Goal: Complete application form

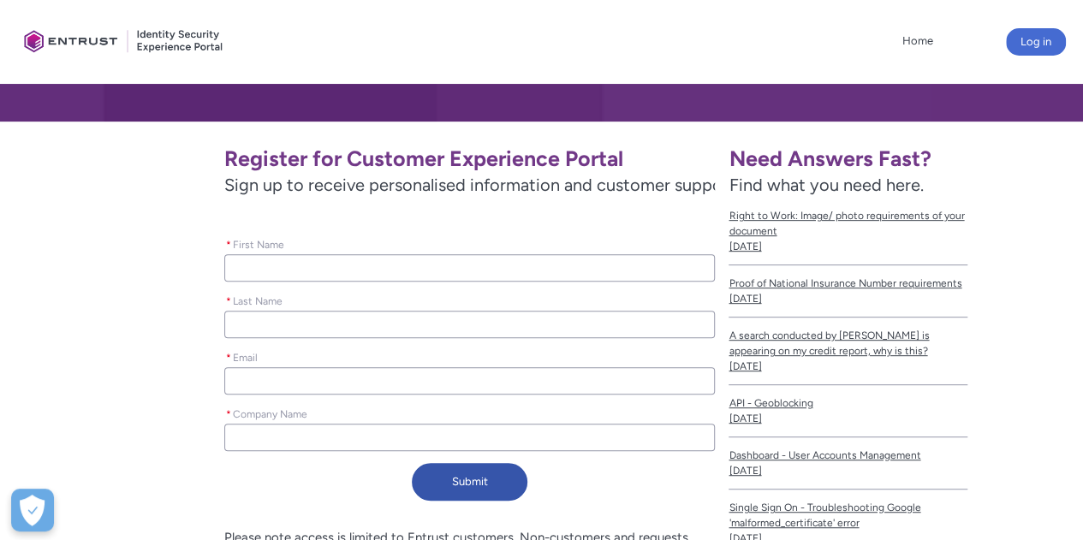
drag, startPoint x: 0, startPoint y: 0, endPoint x: 584, endPoint y: 274, distance: 644.8
click at [584, 274] on input "* First Name" at bounding box center [469, 267] width 491 height 27
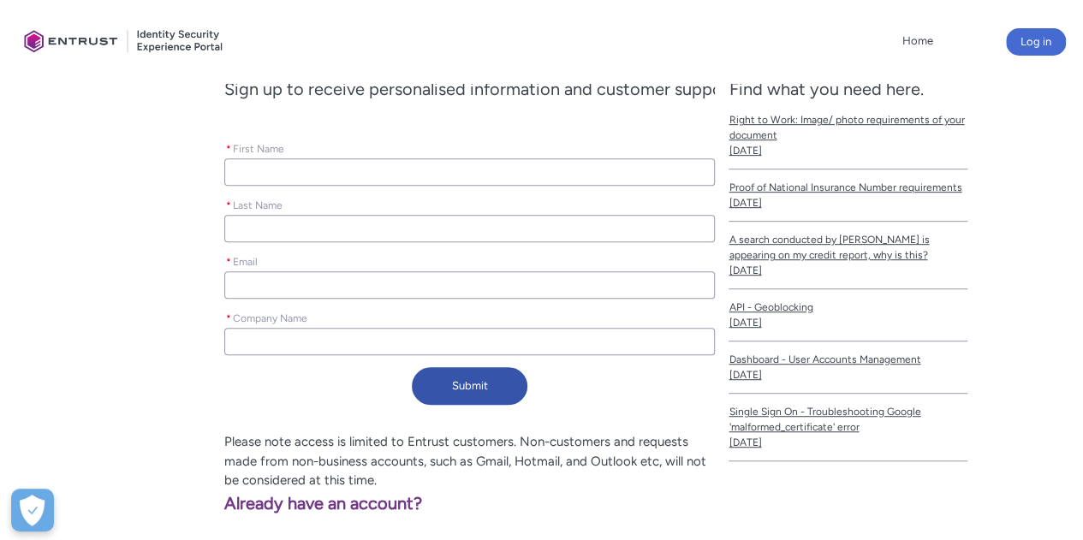
scroll to position [257, 0]
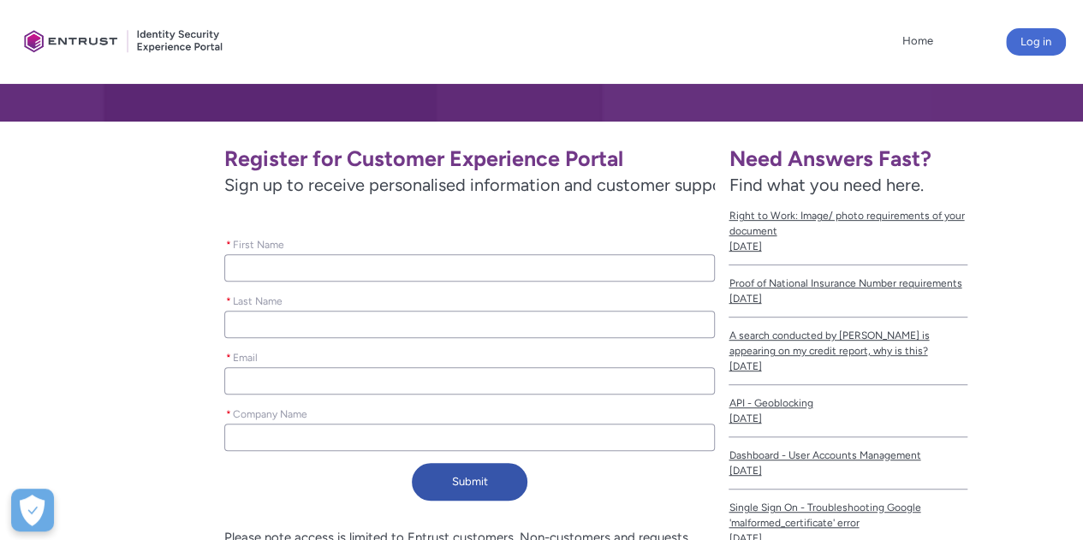
type lightning-primitive-input-simple "D"
type input "D"
type lightning-primitive-input-simple "Da"
type input "Da"
type lightning-primitive-input-simple "[PERSON_NAME]"
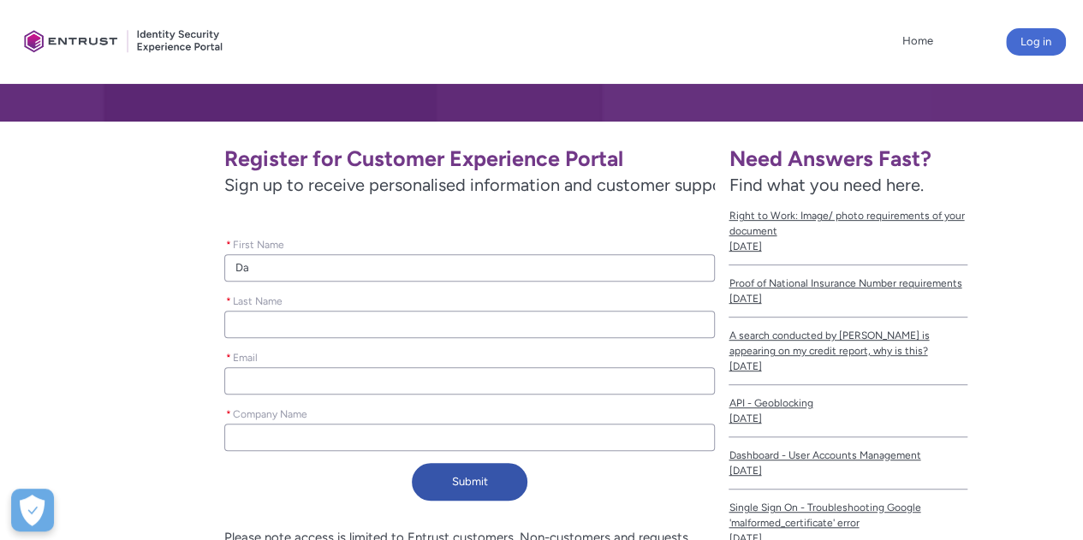
type input "[PERSON_NAME]"
type lightning-primitive-input-simple "[PERSON_NAME]"
type input "[PERSON_NAME]"
type lightning-primitive-input-simple "Danie"
type input "Danie"
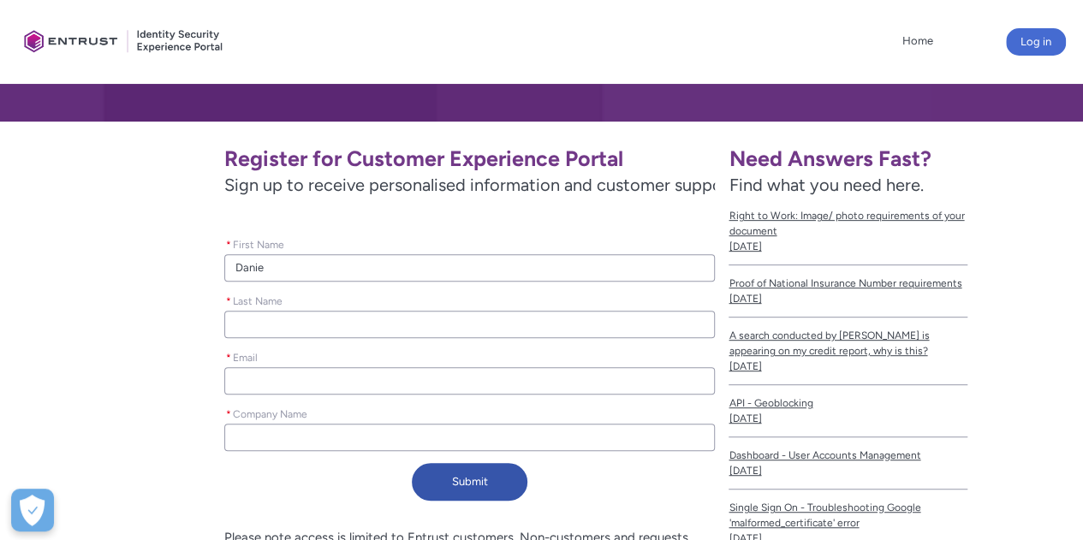
type lightning-primitive-input-simple "[PERSON_NAME]"
type input "[PERSON_NAME]"
type lightning-primitive-input-simple "[PERSON_NAME]"
type input "[PERSON_NAME]"
click at [352, 330] on input "* Last Name" at bounding box center [469, 324] width 491 height 27
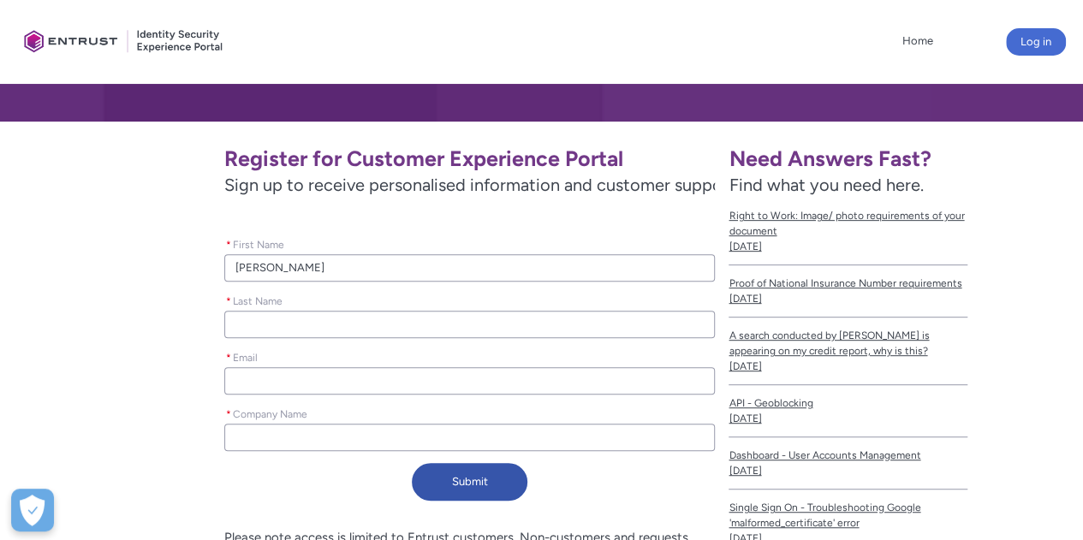
type lightning-primitive-input-simple "V"
type input "V"
type lightning-primitive-input-simple "Va"
type input "Va"
type lightning-primitive-input-simple "Vas"
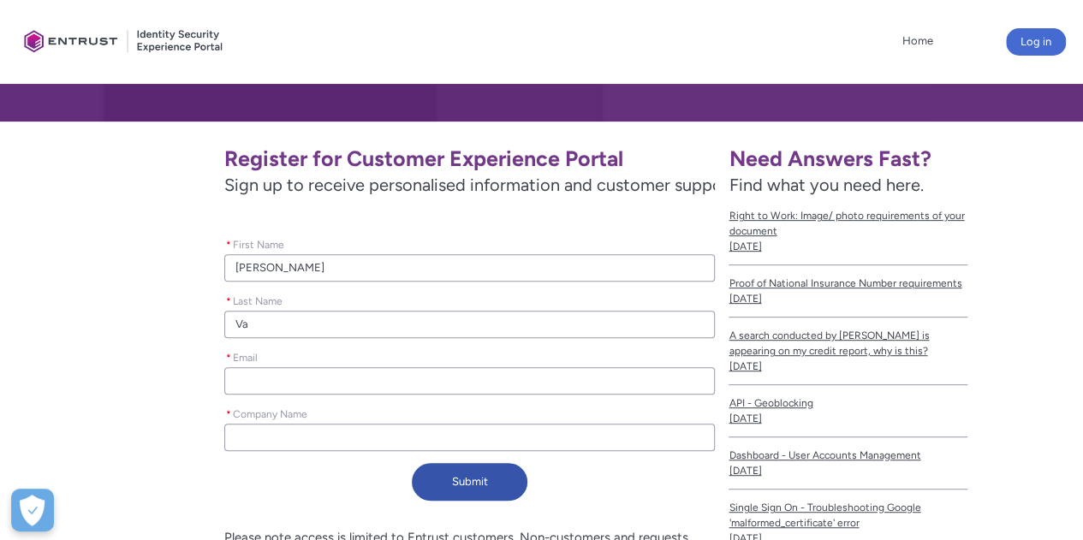
type input "Vas"
type lightning-primitive-input-simple "[PERSON_NAME]"
type input "[PERSON_NAME]"
type lightning-primitive-input-simple "Vassa"
type input "Vassa"
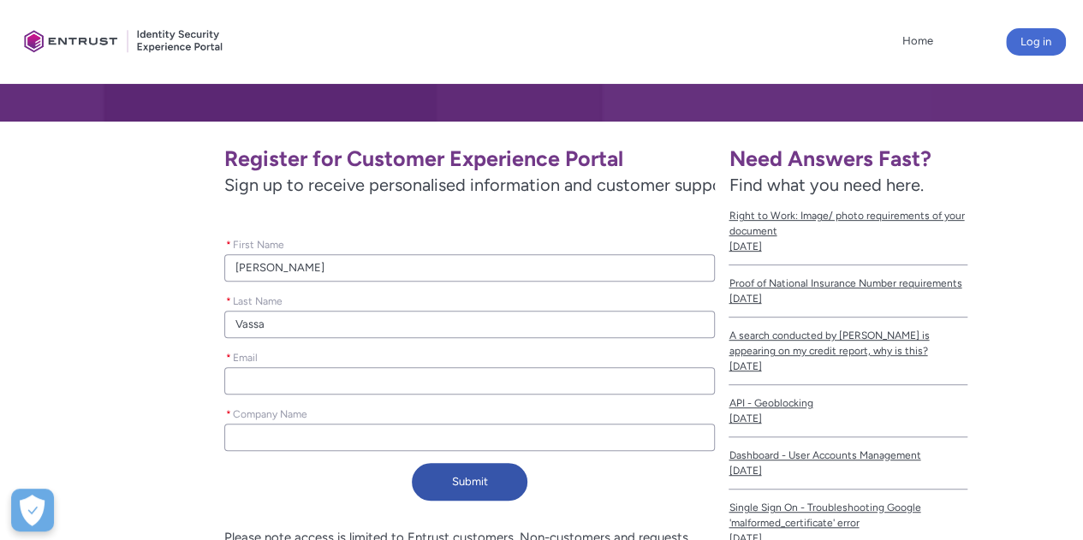
type lightning-primitive-input-simple "Vassal"
type input "Vassal"
type lightning-primitive-input-simple "[PERSON_NAME]"
type input "[PERSON_NAME]"
type lightning-primitive-input-simple "[PERSON_NAME]"
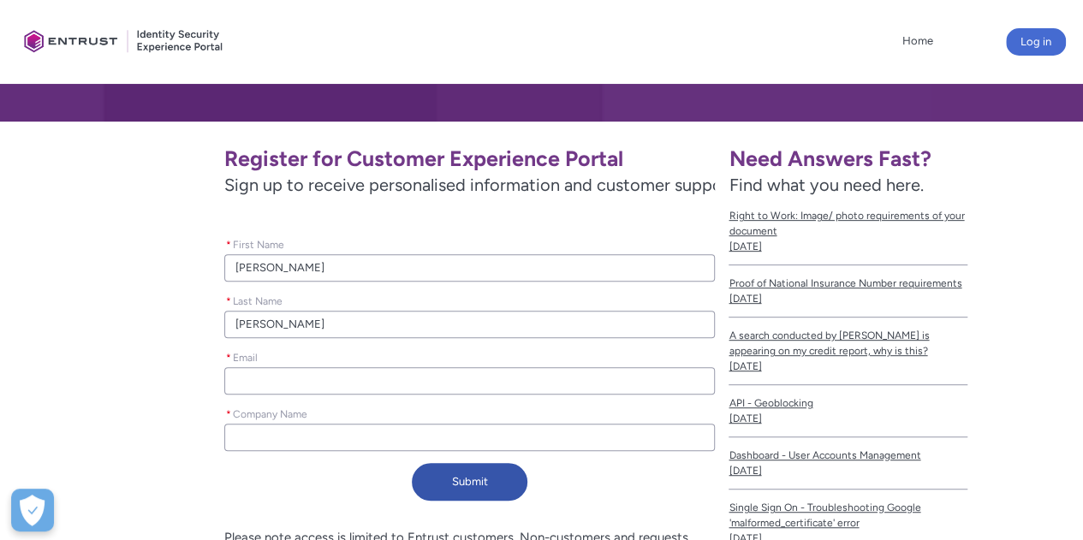
type input "[PERSON_NAME]"
click at [351, 379] on input "* Email" at bounding box center [469, 380] width 491 height 27
type lightning-primitive-input-simple "[PERSON_NAME][EMAIL_ADDRESS][DOMAIN_NAME]"
type input "[PERSON_NAME][EMAIL_ADDRESS][DOMAIN_NAME]"
click at [275, 379] on input "[PERSON_NAME][EMAIL_ADDRESS][DOMAIN_NAME]" at bounding box center [469, 380] width 491 height 27
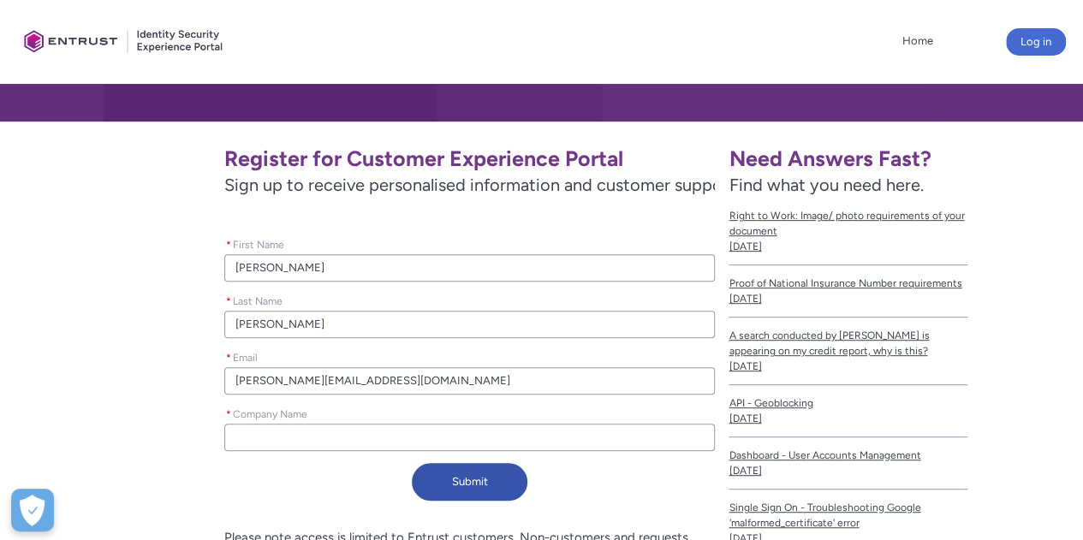
type lightning-primitive-input-simple "[EMAIL_ADDRESS][DOMAIN_NAME]"
type input "[EMAIL_ADDRESS][DOMAIN_NAME]"
type lightning-primitive-input-simple "[PERSON_NAME][EMAIL_ADDRESS][PERSON_NAME][DOMAIN_NAME]"
type input "[PERSON_NAME][EMAIL_ADDRESS][PERSON_NAME][DOMAIN_NAME]"
click at [536, 439] on input "* Company Name" at bounding box center [469, 437] width 491 height 27
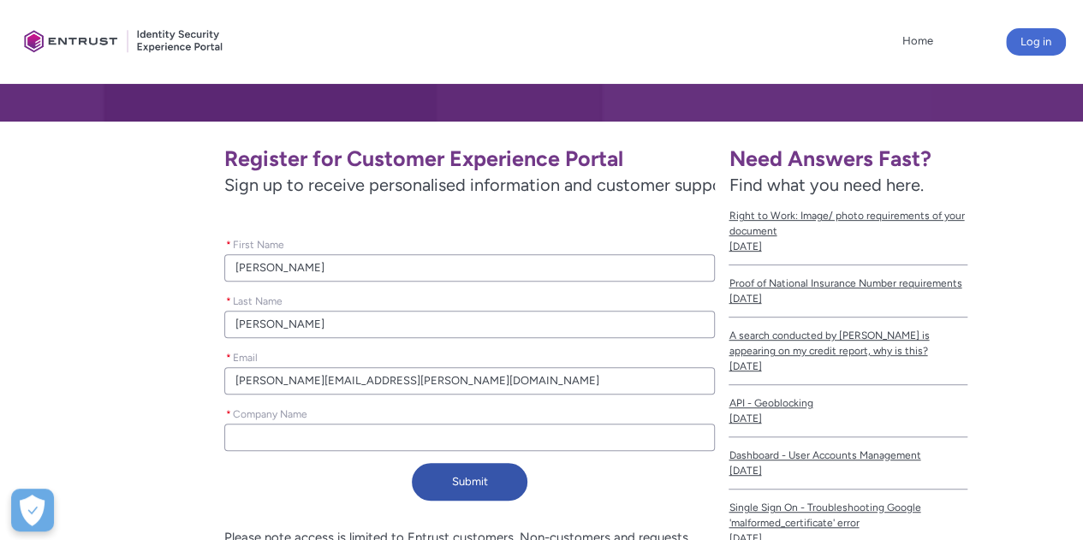
type lightning-primitive-input-simple "A"
type input "A"
type lightning-primitive-input-simple "Al"
type input "Al"
type lightning-primitive-input-simple "Alt"
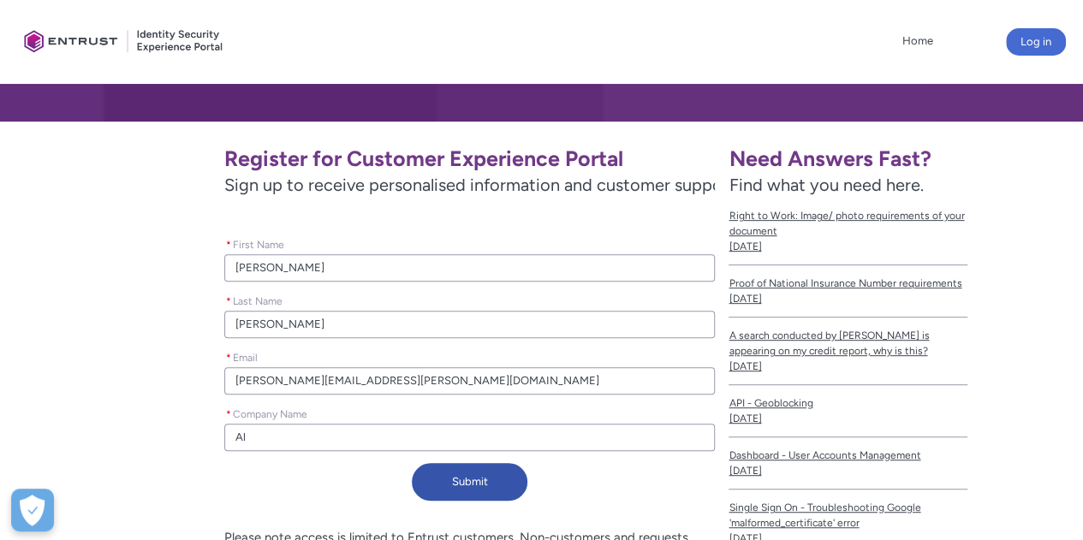
type input "Alt"
type lightning-primitive-input-simple "Alte"
type input "Alte"
type lightning-primitive-input-simple "Alten"
type input "Alten"
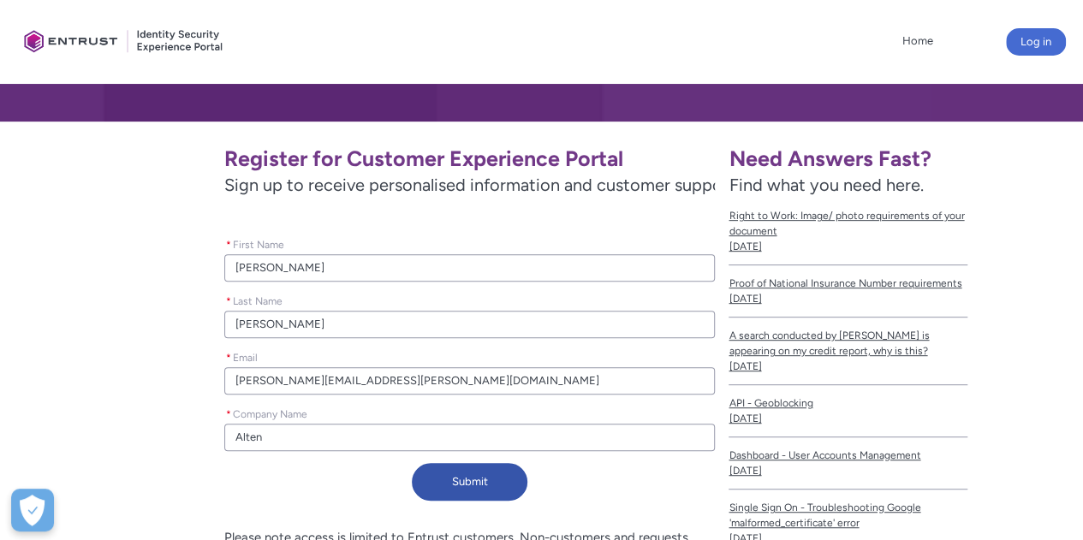
type lightning-primitive-input-simple "Altena"
type input "Altena"
type lightning-primitive-input-simple "Altenar"
type input "Altenar"
click at [493, 485] on button "Submit" at bounding box center [470, 482] width 116 height 38
